Goal: Contribute content: Contribute content

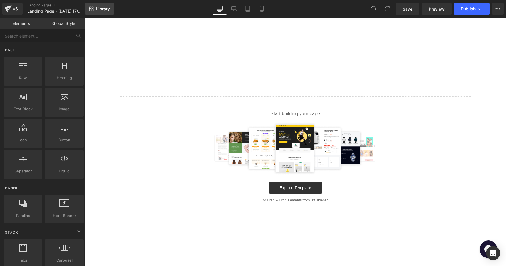
click at [105, 8] on span "Library" at bounding box center [103, 8] width 14 height 5
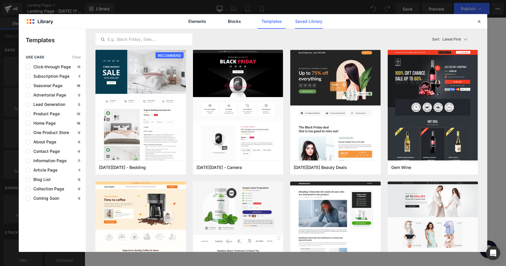
click at [311, 22] on link "Saved Library" at bounding box center [309, 21] width 28 height 15
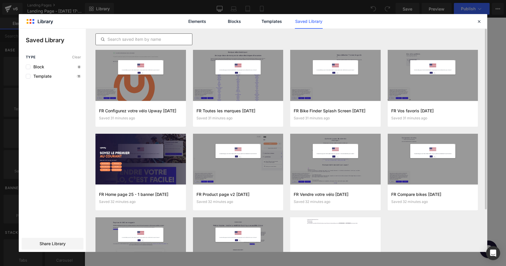
click at [127, 38] on input "text" at bounding box center [144, 39] width 96 height 7
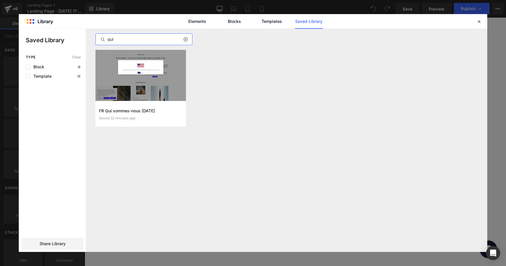
type input "qui"
click at [132, 73] on div at bounding box center [140, 75] width 90 height 51
click at [131, 111] on button "Add to page" at bounding box center [135, 113] width 72 height 9
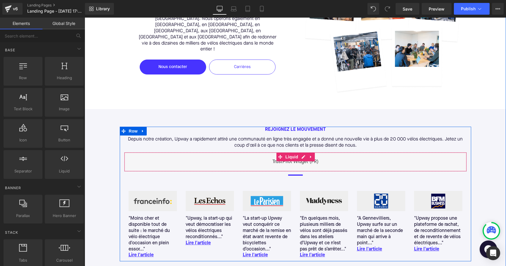
scroll to position [611, 0]
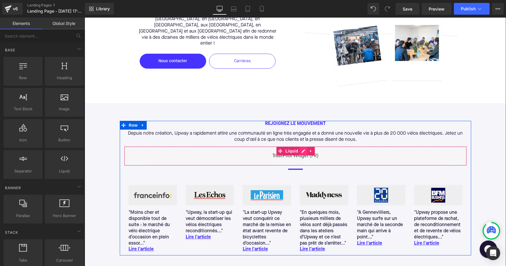
click at [302, 146] on div "Liquid" at bounding box center [295, 155] width 343 height 19
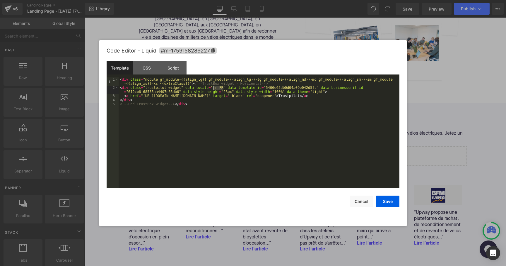
drag, startPoint x: 224, startPoint y: 88, endPoint x: 213, endPoint y: 88, distance: 10.8
click at [213, 88] on div "< div class = "module gf_module-{{align_lg}} gf_module-{{align_lg}}-lg gf_modul…" at bounding box center [259, 138] width 281 height 123
click at [314, 97] on div "< div class = "module gf_module-{{align_lg}} gf_module-{{align_lg}}-lg gf_modul…" at bounding box center [259, 138] width 281 height 123
click at [222, 100] on div "< div class = "module gf_module-{{align_lg}} gf_module-{{align_lg}}-lg gf_modul…" at bounding box center [259, 138] width 281 height 123
click at [164, 96] on div "< div class = "module gf_module-{{align_lg}} gf_module-{{align_lg}}-lg gf_modul…" at bounding box center [259, 138] width 281 height 123
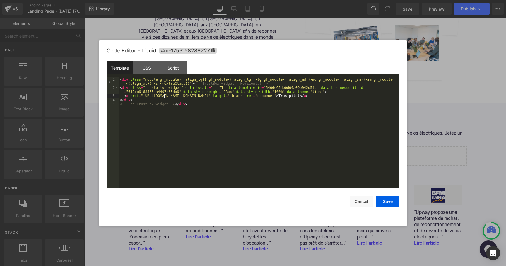
click at [228, 102] on div "< div class = "module gf_module-{{align_lg}} gf_module-{{align_lg}}-lg gf_modul…" at bounding box center [259, 138] width 281 height 123
click at [392, 195] on button "Save" at bounding box center [387, 201] width 23 height 12
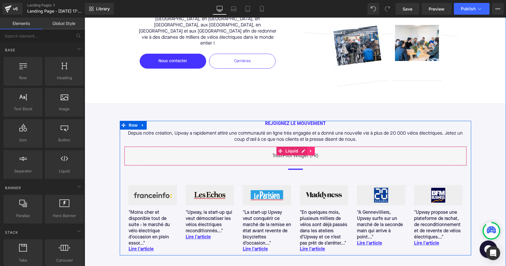
click at [314, 146] on link at bounding box center [311, 150] width 8 height 9
click at [314, 146] on link at bounding box center [315, 150] width 8 height 9
click at [318, 146] on div "Liquid" at bounding box center [295, 155] width 343 height 19
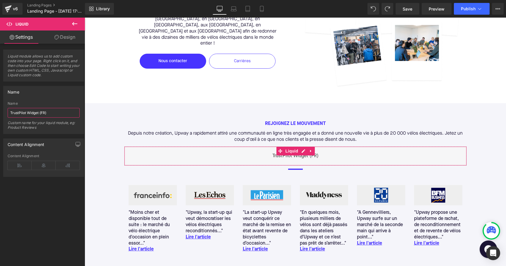
click at [55, 113] on input "TrustPilot Widget (FR)" at bounding box center [44, 113] width 72 height 10
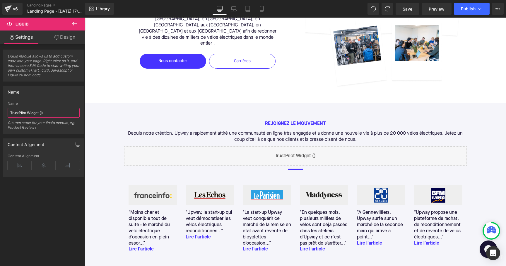
type input "TrustPilot Widget (IT)"
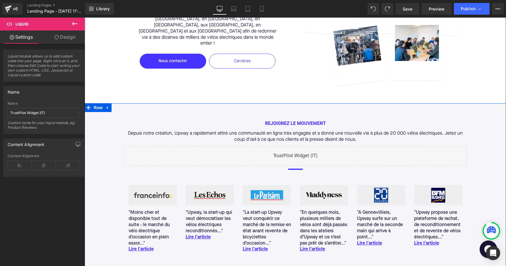
click at [107, 121] on div "REJOIGNEZ LE MOUVEMENT Text Block Depuis notre création, Upway a rapidement att…" at bounding box center [295, 188] width 421 height 134
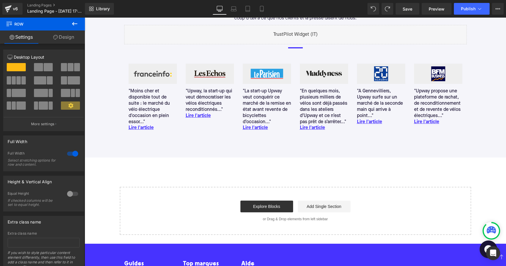
scroll to position [776, 0]
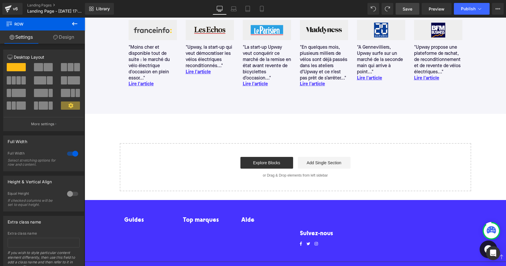
click at [410, 13] on link "Save" at bounding box center [407, 9] width 24 height 12
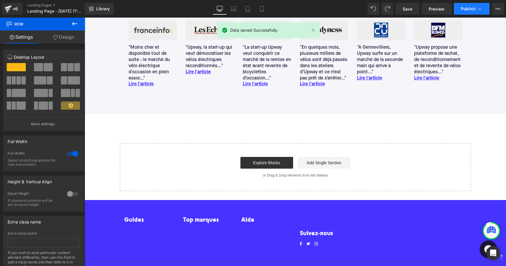
click at [474, 8] on span "Publish" at bounding box center [468, 8] width 15 height 5
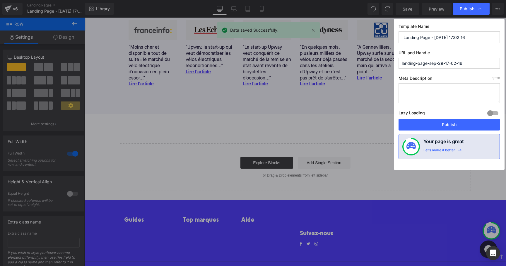
click at [431, 42] on input "Landing Page - Sep 29, 17:02:16" at bounding box center [448, 37] width 101 height 12
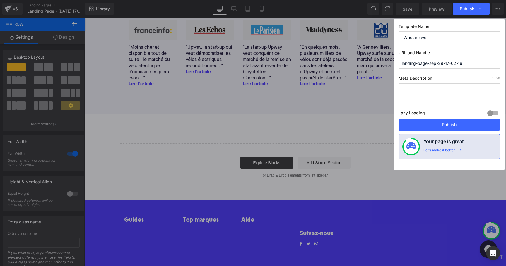
type input "Who are we"
click at [419, 65] on input "landing-page-sep-29-17-02-16" at bounding box center [448, 63] width 101 height 11
paste input "chi siamo"
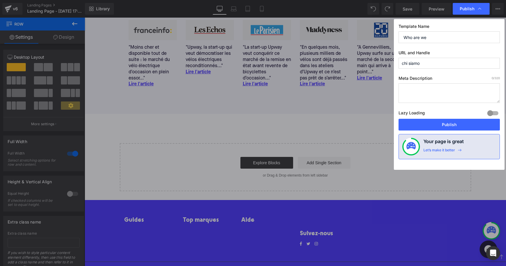
type input "chi-siamo"
click at [435, 123] on button "Publish" at bounding box center [448, 125] width 101 height 12
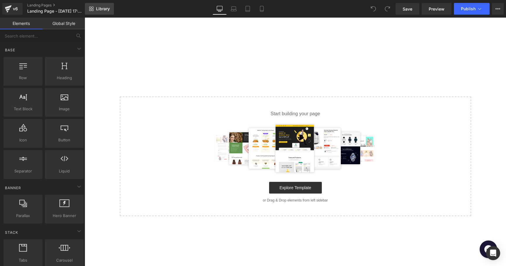
click at [108, 13] on link "Library" at bounding box center [99, 9] width 29 height 12
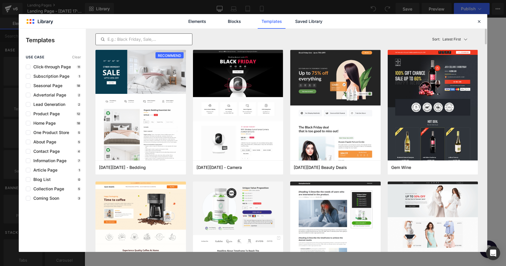
click at [156, 43] on div at bounding box center [143, 39] width 97 height 12
click at [297, 22] on link "Saved Library" at bounding box center [309, 21] width 28 height 15
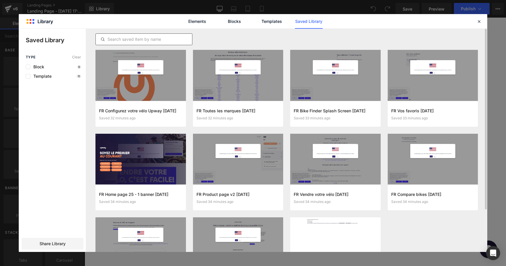
click at [155, 33] on div at bounding box center [143, 39] width 97 height 12
click at [153, 39] on input "text" at bounding box center [144, 39] width 96 height 7
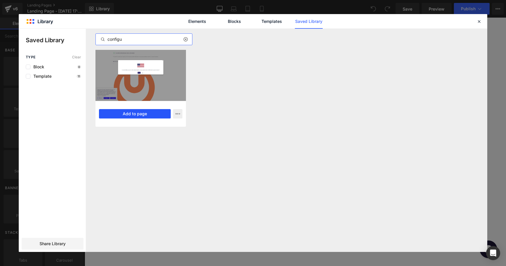
type input "configu"
click at [140, 116] on button "Add to page" at bounding box center [135, 113] width 72 height 9
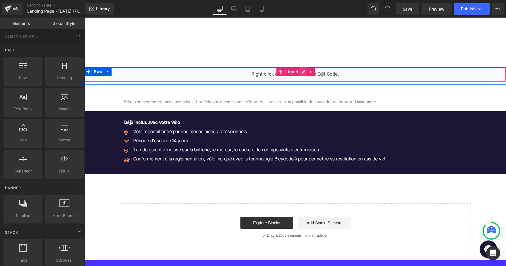
click at [304, 72] on div "Liquid" at bounding box center [295, 74] width 421 height 15
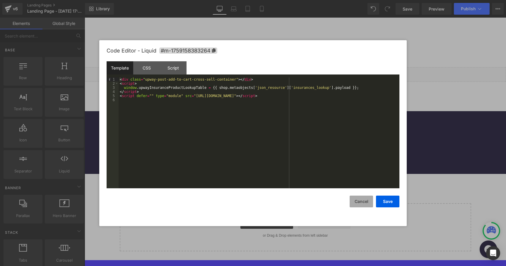
click at [367, 200] on button "Cancel" at bounding box center [361, 201] width 23 height 12
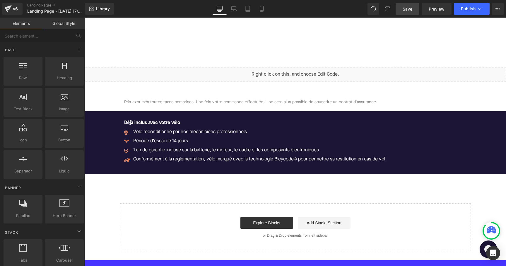
click at [414, 11] on link "Save" at bounding box center [407, 9] width 24 height 12
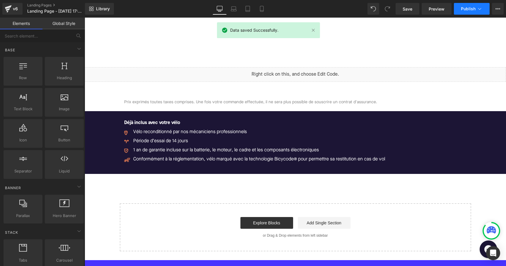
click at [470, 9] on span "Publish" at bounding box center [468, 8] width 15 height 5
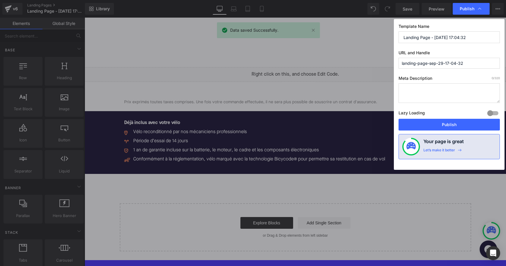
click at [456, 37] on input "Landing Page - Sep 29, 17:04:32" at bounding box center [448, 37] width 101 height 12
type input "Configure your Upway bike"
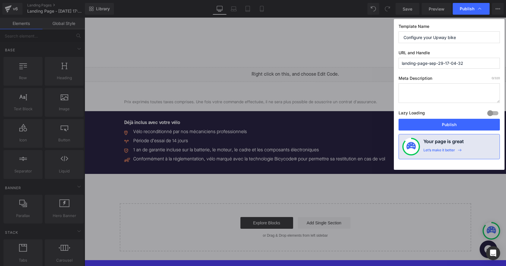
click at [446, 60] on input "landing-page-sep-29-17-04-32" at bounding box center [448, 63] width 101 height 11
paste input "Configura la tua bicicletta Upway"
click at [470, 61] on input "configura-la-tua-bicicletta-upway" at bounding box center [448, 63] width 101 height 11
click at [475, 52] on label "URL and Handle" at bounding box center [448, 54] width 101 height 8
click at [462, 63] on input "configura-la-tua-bicicletta-upway" at bounding box center [448, 63] width 101 height 11
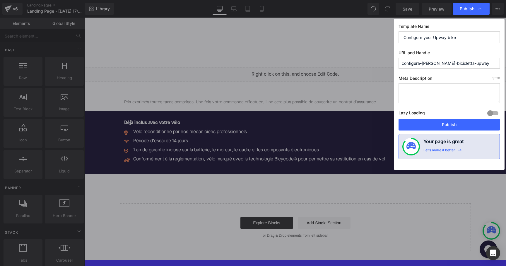
click at [462, 63] on input "configura-la-tua-bicicletta-upway" at bounding box center [448, 63] width 101 height 11
type input "configura-la-tua-bicicletta"
click at [461, 75] on div "Template Name Configure your Upway bike URL and Handle configura-la-tua-bicicle…" at bounding box center [449, 94] width 111 height 150
click at [447, 72] on div "Template Name Configure your Upway bike URL and Handle configura-la-tua-bicicle…" at bounding box center [449, 94] width 111 height 150
click at [440, 72] on div "Template Name Configure your Upway bike URL and Handle configura-la-tua-bicicle…" at bounding box center [449, 94] width 111 height 150
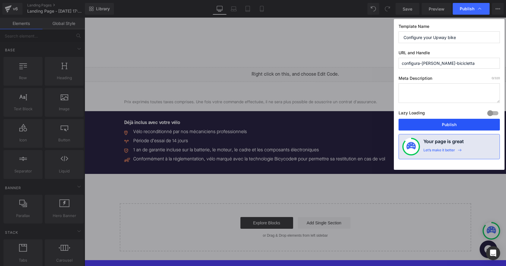
click at [437, 122] on button "Publish" at bounding box center [448, 125] width 101 height 12
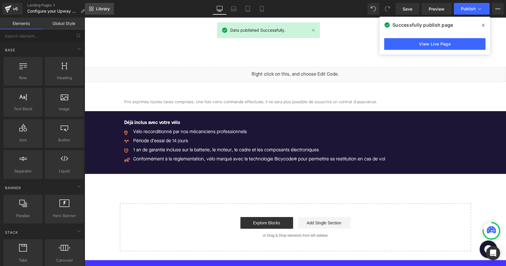
click at [102, 11] on span "Library" at bounding box center [103, 8] width 14 height 5
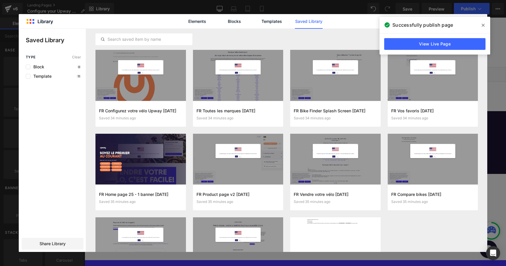
click at [484, 23] on icon at bounding box center [483, 25] width 3 height 5
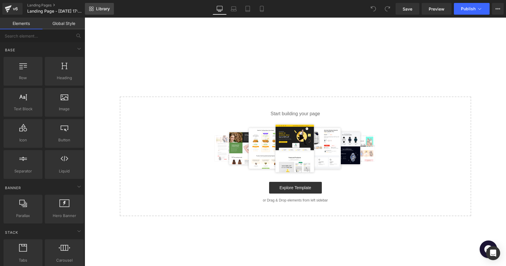
click at [106, 7] on span "Library" at bounding box center [103, 8] width 14 height 5
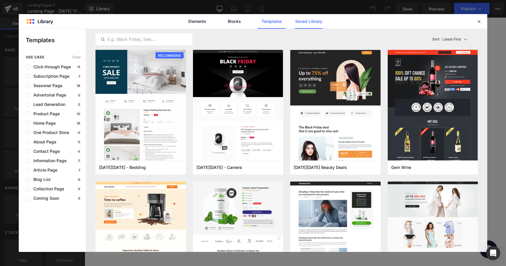
click at [295, 21] on link "Saved Library" at bounding box center [309, 21] width 28 height 15
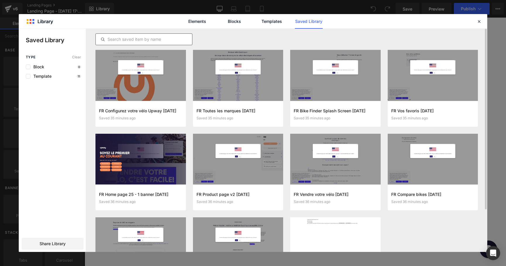
click at [152, 40] on input "text" at bounding box center [144, 39] width 96 height 7
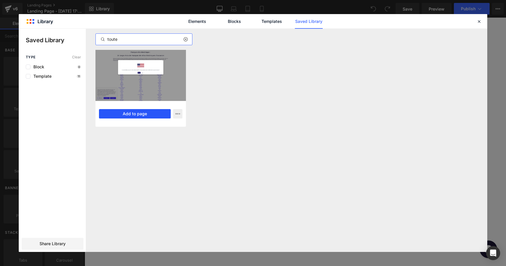
type input "toute"
click at [144, 112] on button "Add to page" at bounding box center [135, 113] width 72 height 9
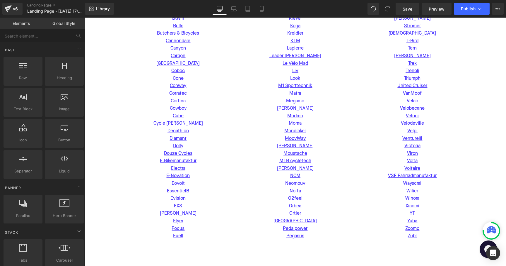
scroll to position [60, 0]
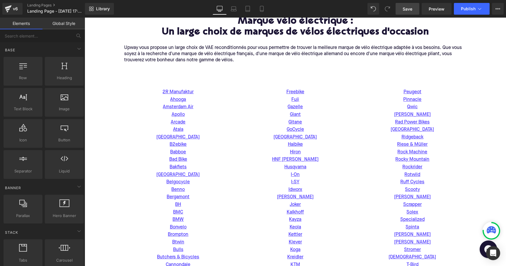
click at [411, 10] on span "Save" at bounding box center [408, 9] width 10 height 6
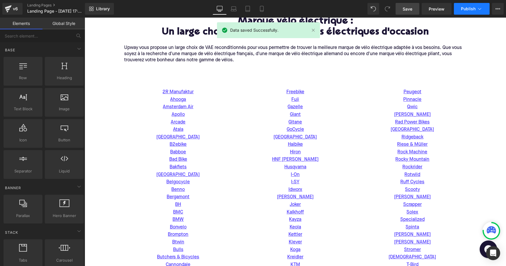
click at [476, 8] on button "Publish" at bounding box center [472, 9] width 36 height 12
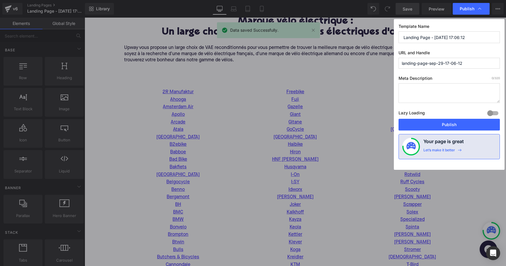
click at [444, 38] on input "Landing Page - Sep 29, 17:06:12" at bounding box center [448, 37] width 101 height 12
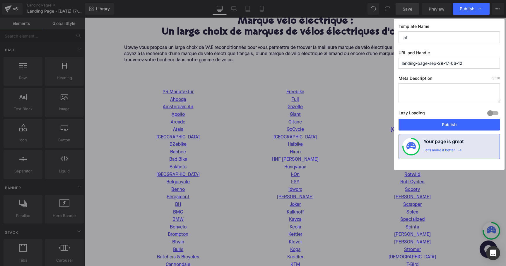
type input "a"
type input "All brands"
click at [421, 62] on input "landing-page-sep-29-17-06-12" at bounding box center [448, 63] width 101 height 11
paste input "Tutte le marche"
type input "tutte-le-marche"
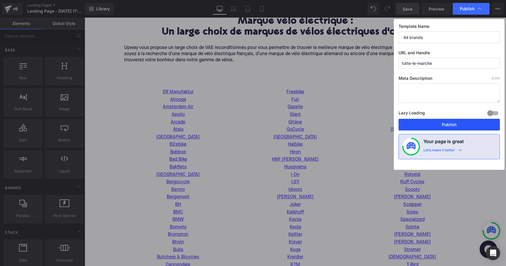
click at [446, 125] on button "Publish" at bounding box center [448, 125] width 101 height 12
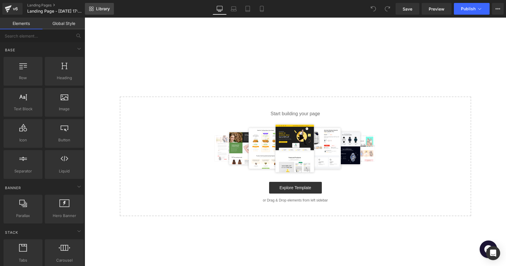
click at [106, 9] on span "Library" at bounding box center [103, 8] width 14 height 5
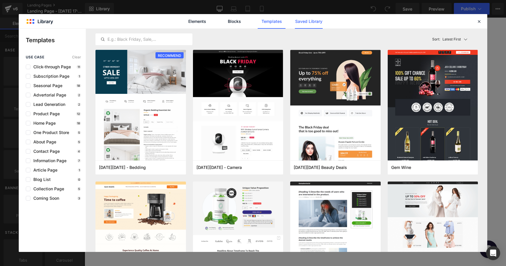
click at [309, 25] on link "Saved Library" at bounding box center [309, 21] width 28 height 15
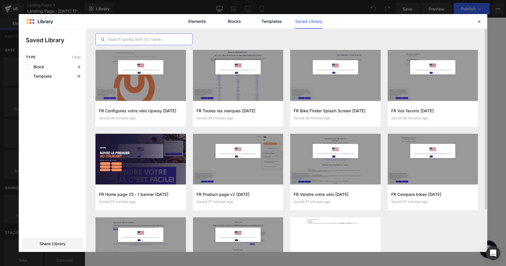
click at [133, 40] on input "text" at bounding box center [144, 39] width 96 height 7
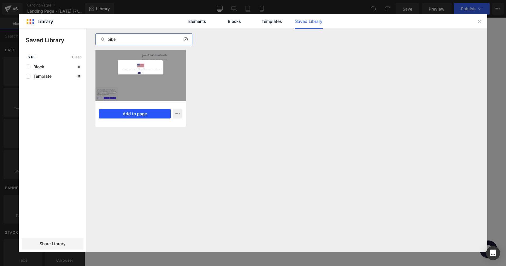
type input "bike"
click at [138, 113] on button "Add to page" at bounding box center [135, 113] width 72 height 9
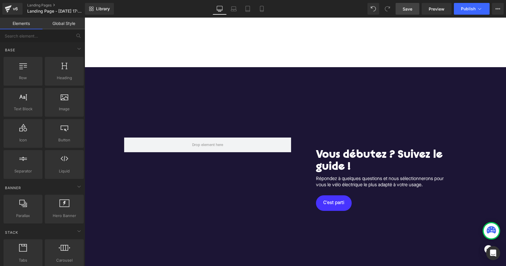
click at [409, 11] on span "Save" at bounding box center [408, 9] width 10 height 6
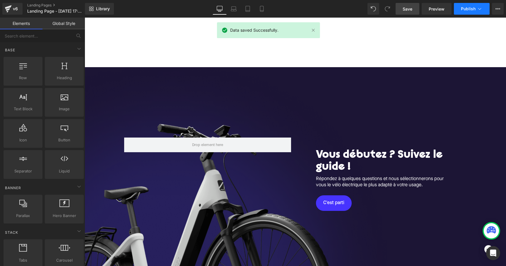
click at [472, 9] on span "Publish" at bounding box center [468, 8] width 15 height 5
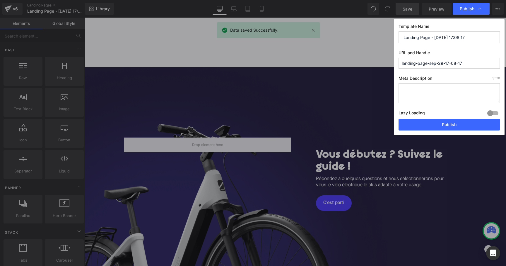
click at [450, 38] on input "Landing Page - Sep 29, 17:08:17" at bounding box center [448, 37] width 101 height 12
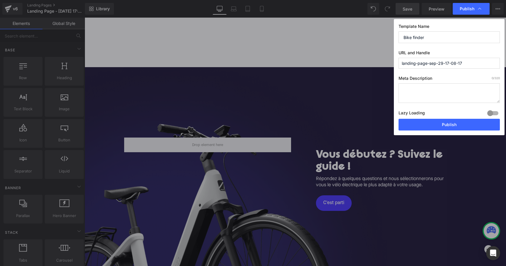
type input "Bike finder"
click at [443, 61] on input "landing-page-sep-29-17-08-17" at bounding box center [448, 63] width 101 height 11
type input "bike-finder"
click at [447, 121] on button "Publish" at bounding box center [448, 125] width 101 height 12
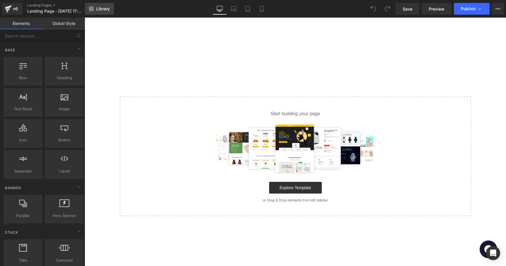
click at [98, 8] on span "Library" at bounding box center [103, 8] width 14 height 5
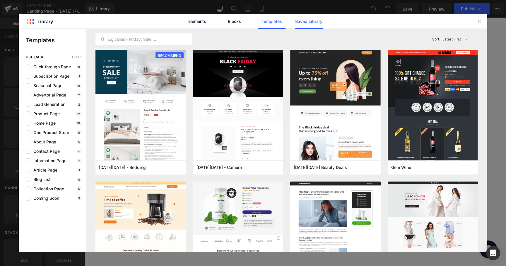
click at [302, 20] on link "Saved Library" at bounding box center [309, 21] width 28 height 15
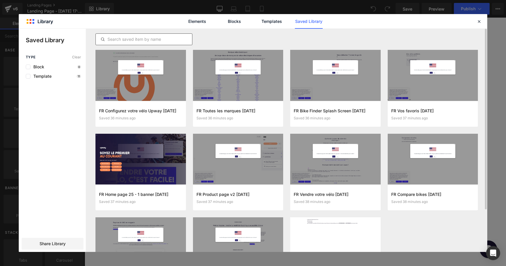
click at [173, 33] on div at bounding box center [143, 39] width 97 height 12
click at [168, 38] on input "text" at bounding box center [144, 39] width 96 height 7
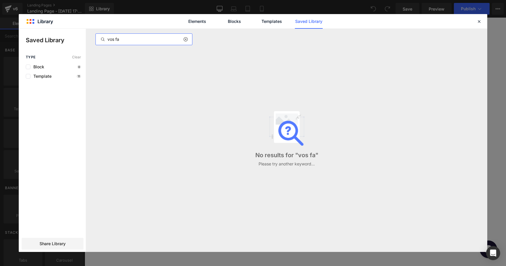
type input "vos fav"
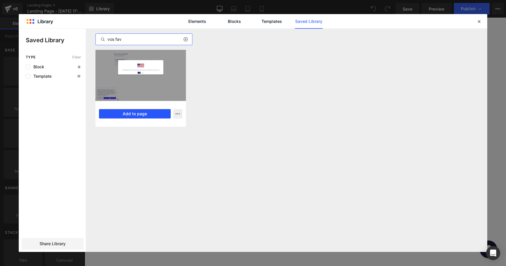
click at [139, 115] on button "Add to page" at bounding box center [135, 113] width 72 height 9
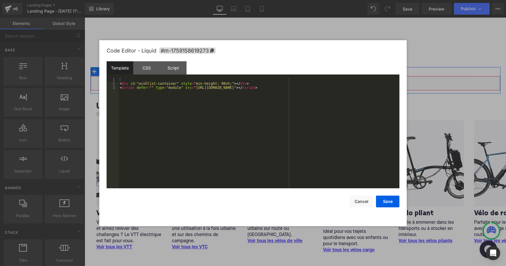
click at [303, 78] on div "Liquid" at bounding box center [295, 83] width 410 height 15
click at [369, 200] on button "Cancel" at bounding box center [361, 201] width 23 height 12
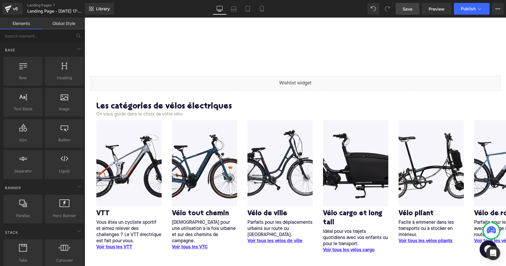
click at [416, 10] on link "Save" at bounding box center [407, 9] width 24 height 12
click at [472, 10] on span "Publish" at bounding box center [468, 8] width 15 height 5
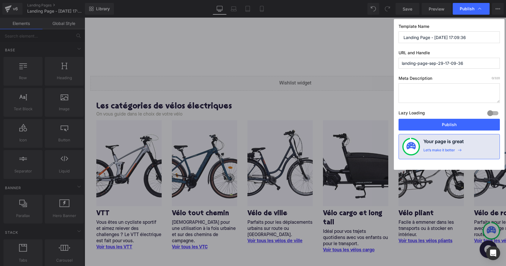
click at [435, 66] on input "landing-page-sep-29-17-09-36" at bounding box center [448, 63] width 101 height 11
paste input "i tuoi preferiti"
type input "i-tuoi-preferiti"
click at [438, 37] on input "Landing Page - [DATE] 17:09:36" at bounding box center [448, 37] width 101 height 12
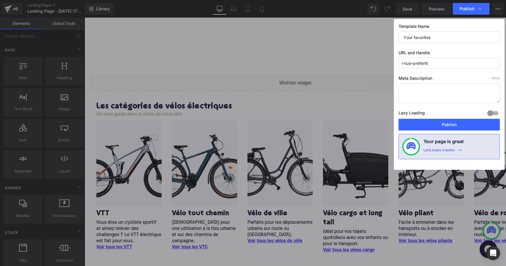
type input "Your favorites"
click at [453, 46] on div "Template Name Your favorites URL and Handle i-tuoi-preferiti Meta Description 0…" at bounding box center [449, 94] width 111 height 150
click at [444, 125] on button "Publish" at bounding box center [448, 125] width 101 height 12
